Goal: Transaction & Acquisition: Purchase product/service

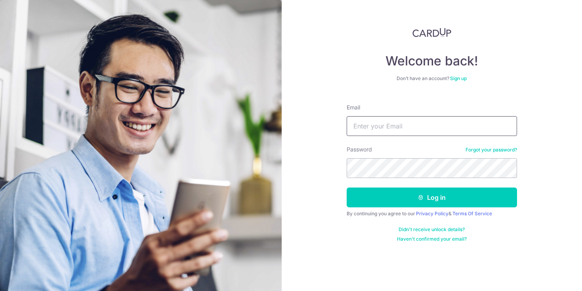
type input "[EMAIL_ADDRESS][DOMAIN_NAME]"
click at [432, 197] on button "Log in" at bounding box center [432, 197] width 170 height 20
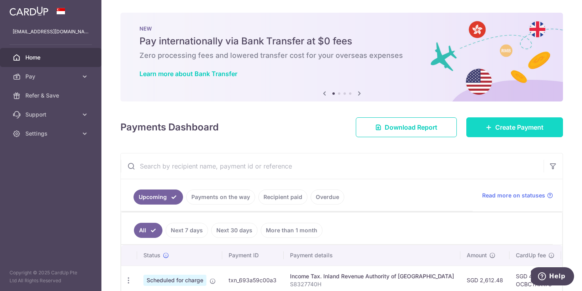
click at [513, 124] on span "Create Payment" at bounding box center [519, 127] width 48 height 10
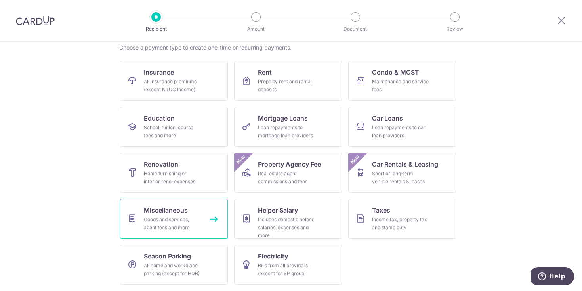
scroll to position [64, 0]
click at [563, 19] on icon at bounding box center [562, 20] width 10 height 10
